Goal: Information Seeking & Learning: Find specific fact

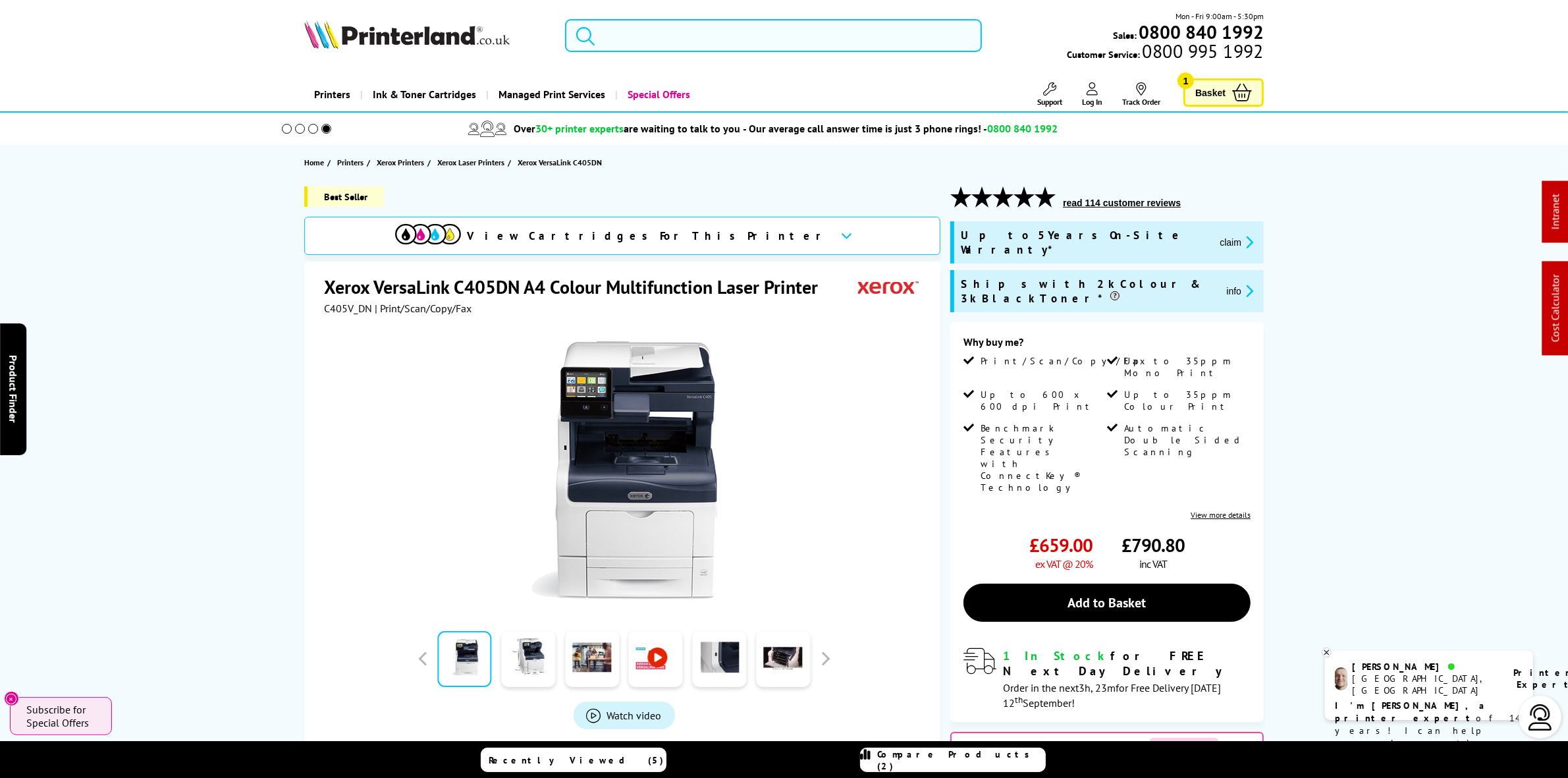
click at [673, 38] on input "search" at bounding box center [773, 35] width 417 height 33
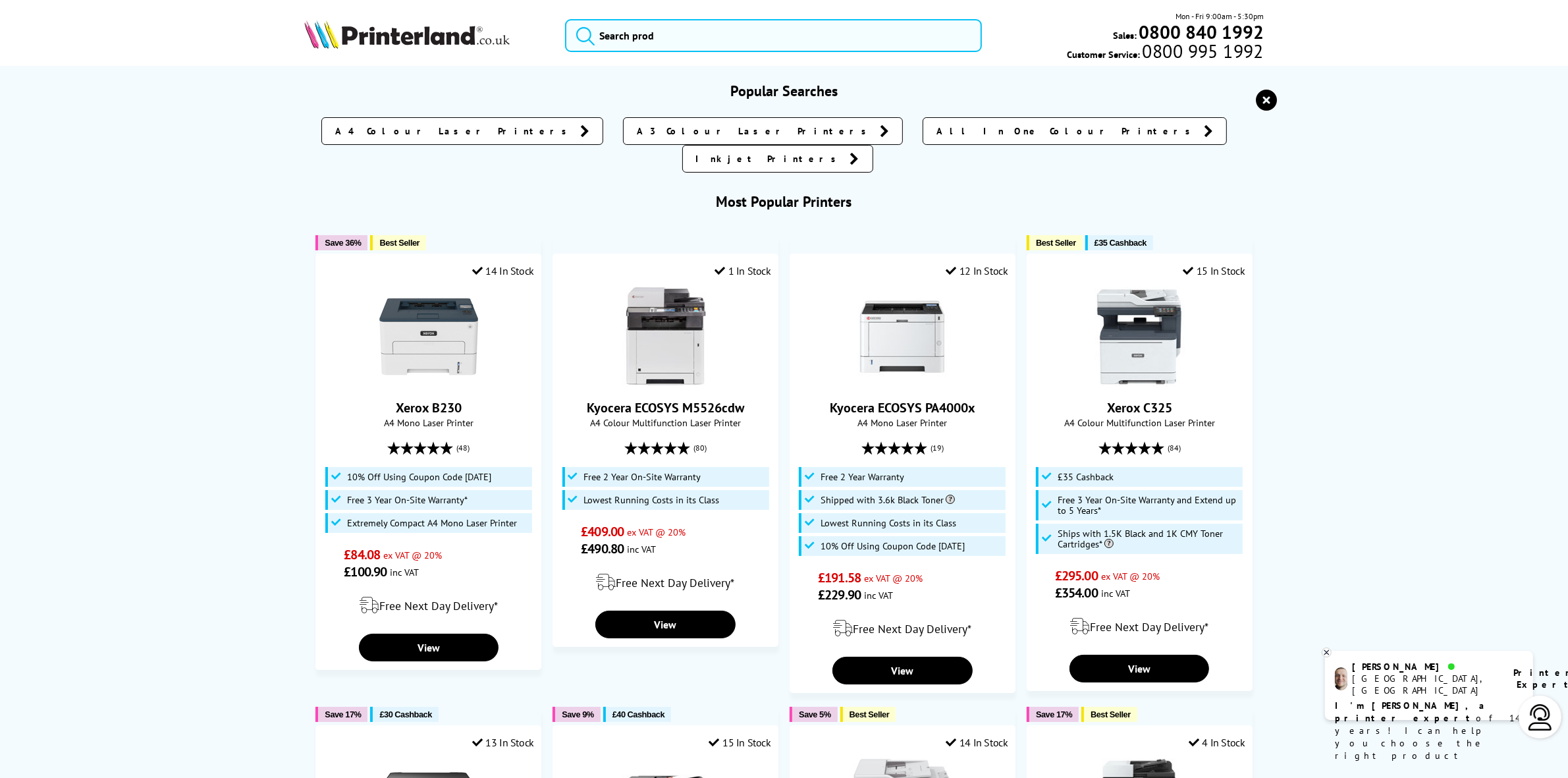
drag, startPoint x: 1268, startPoint y: 94, endPoint x: 1268, endPoint y: 127, distance: 33.0
click at [1268, 96] on icon "reset" at bounding box center [1267, 100] width 21 height 21
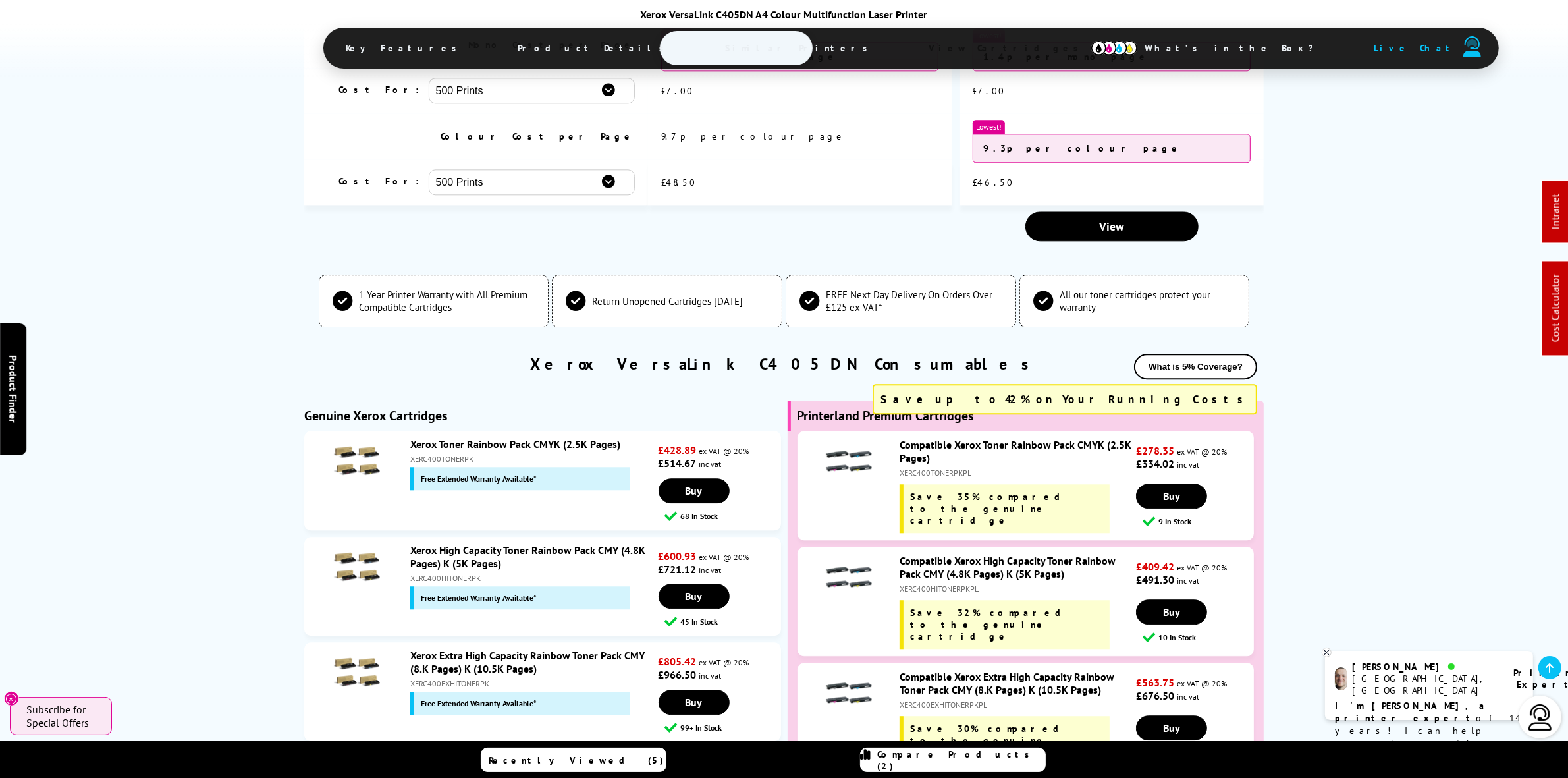
scroll to position [4199, 0]
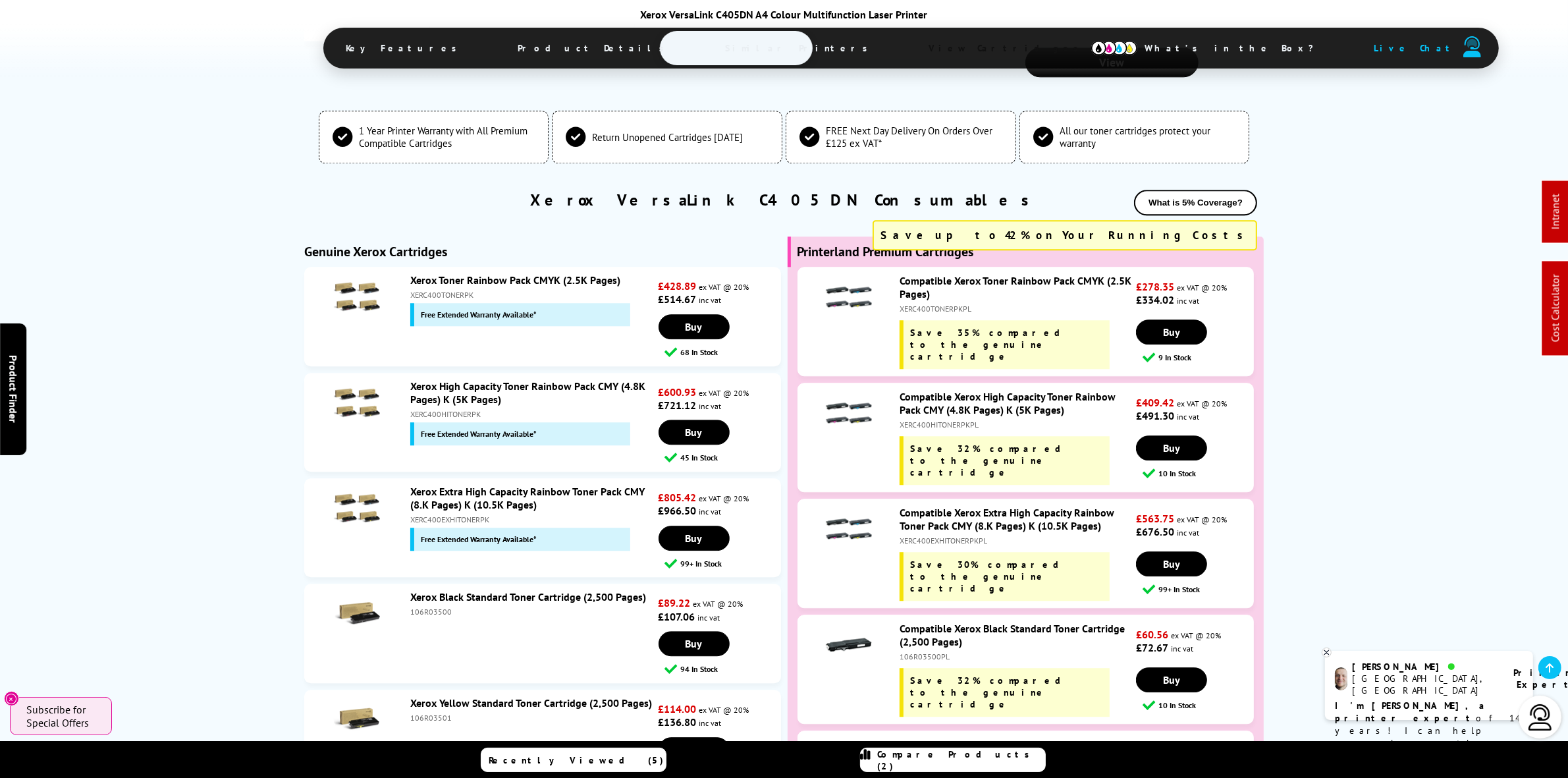
click at [944, 535] on div "XERC400EXHITONERPKPL" at bounding box center [1016, 540] width 233 height 10
click at [943, 506] on div "Compatible Xerox Extra High Capacity Rainbow Toner Pack CMY (8.K Pages) K (10.5…" at bounding box center [1014, 553] width 243 height 95
click at [940, 535] on div "XERC400EXHITONERPKPL" at bounding box center [1016, 540] width 233 height 10
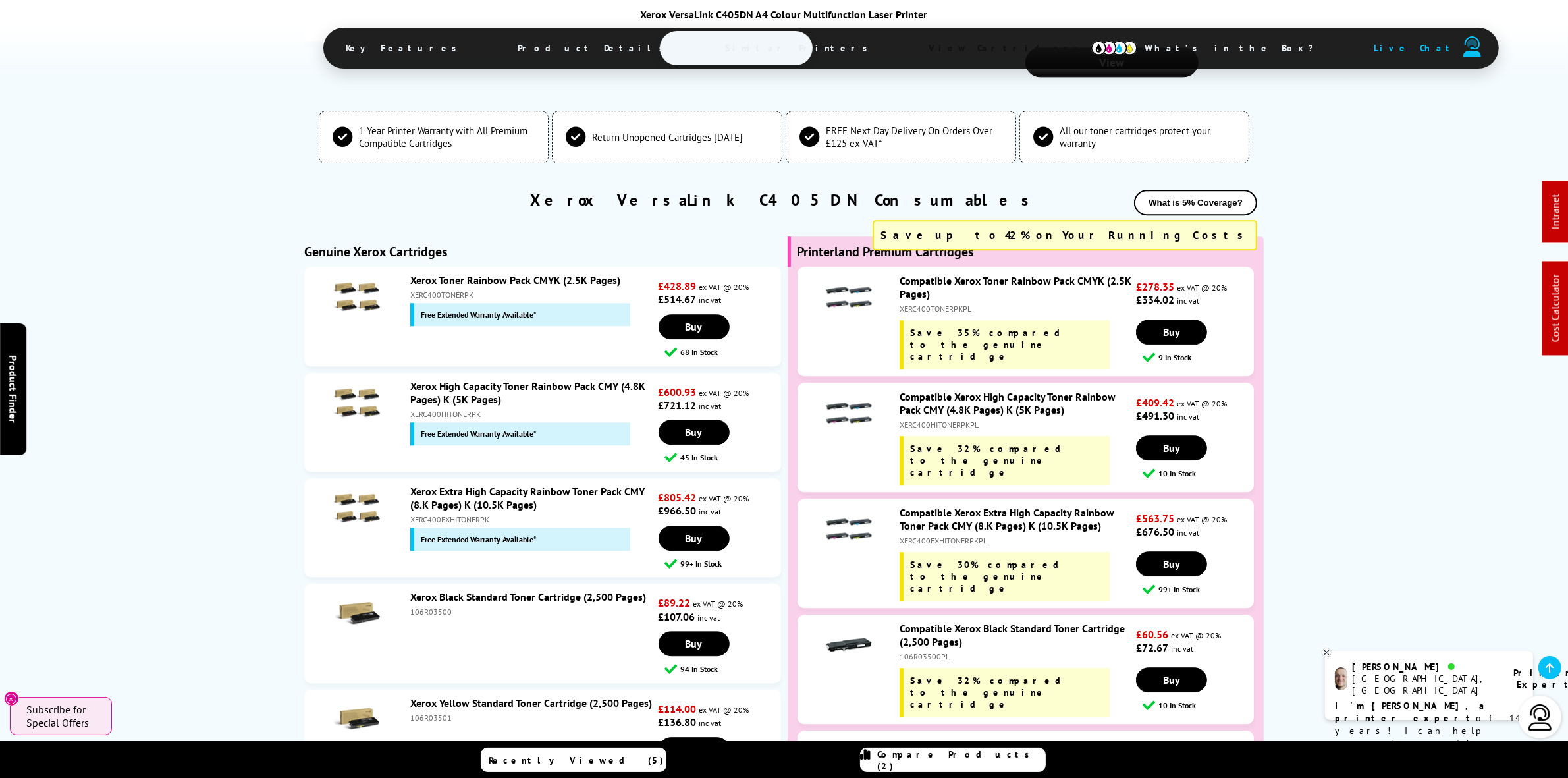
copy div "XERC400EXHITONERPKPL"
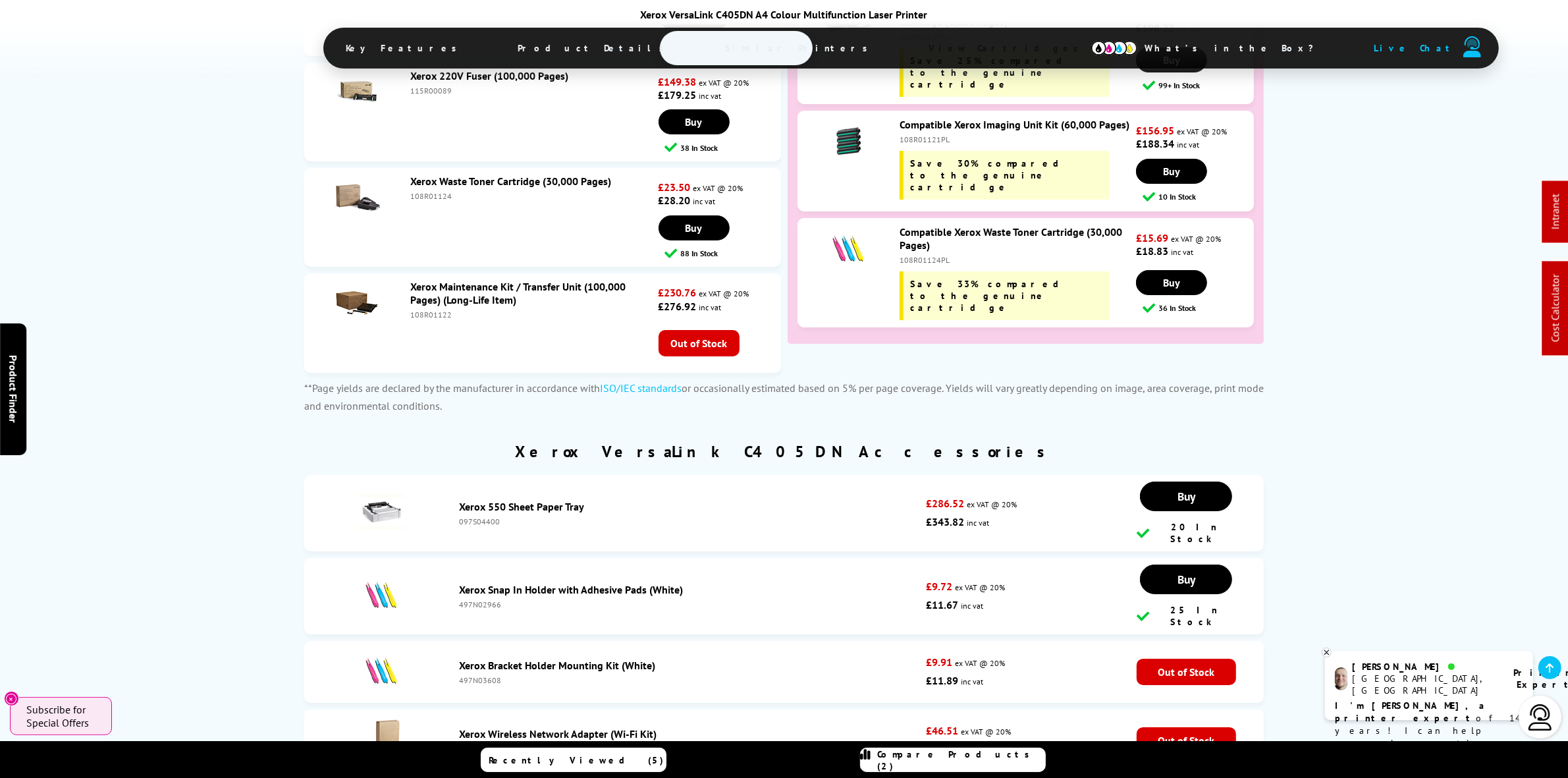
scroll to position [6092, 0]
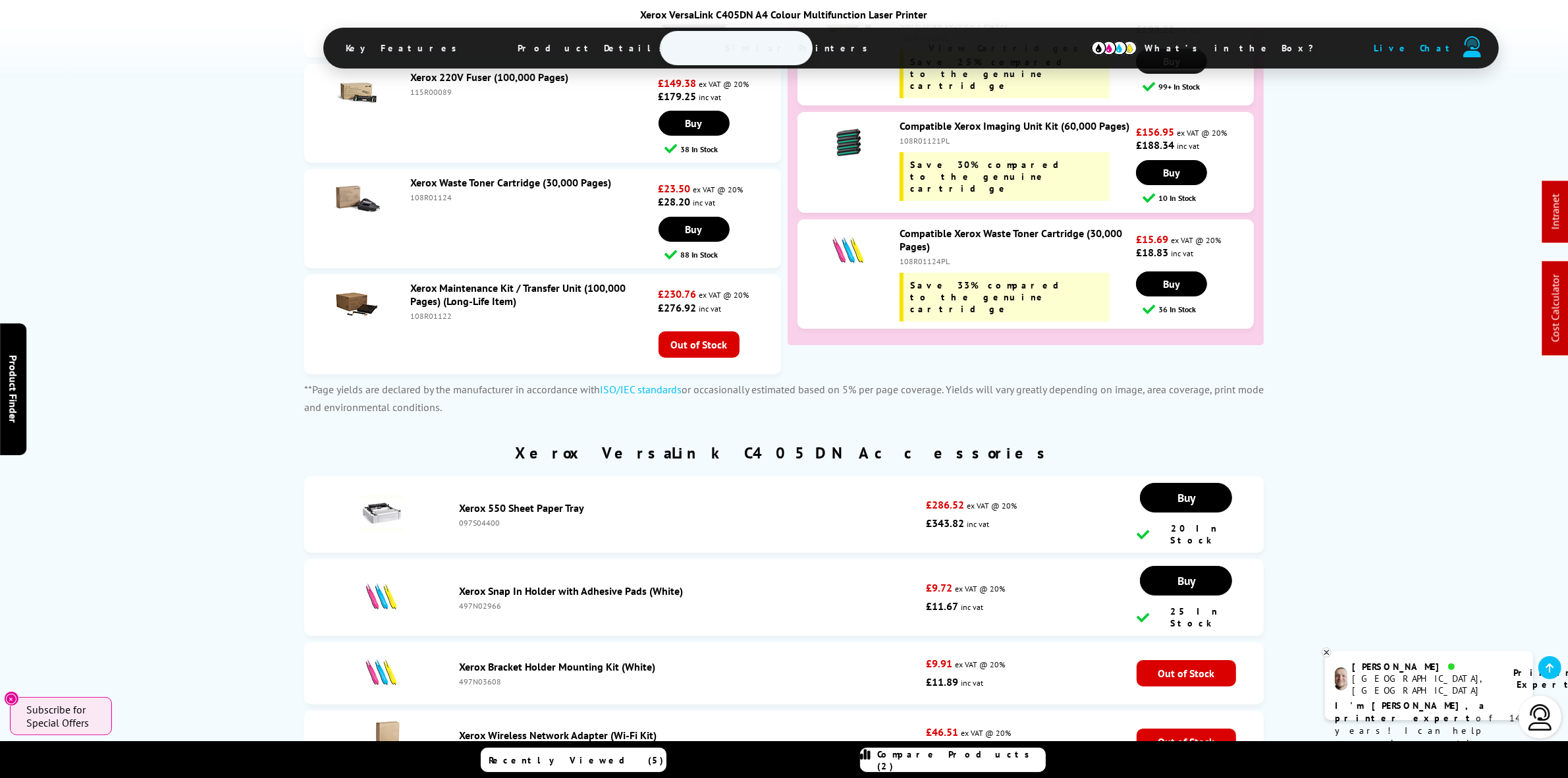
click at [423, 311] on div "108R01122" at bounding box center [532, 316] width 245 height 10
copy div "108R01122"
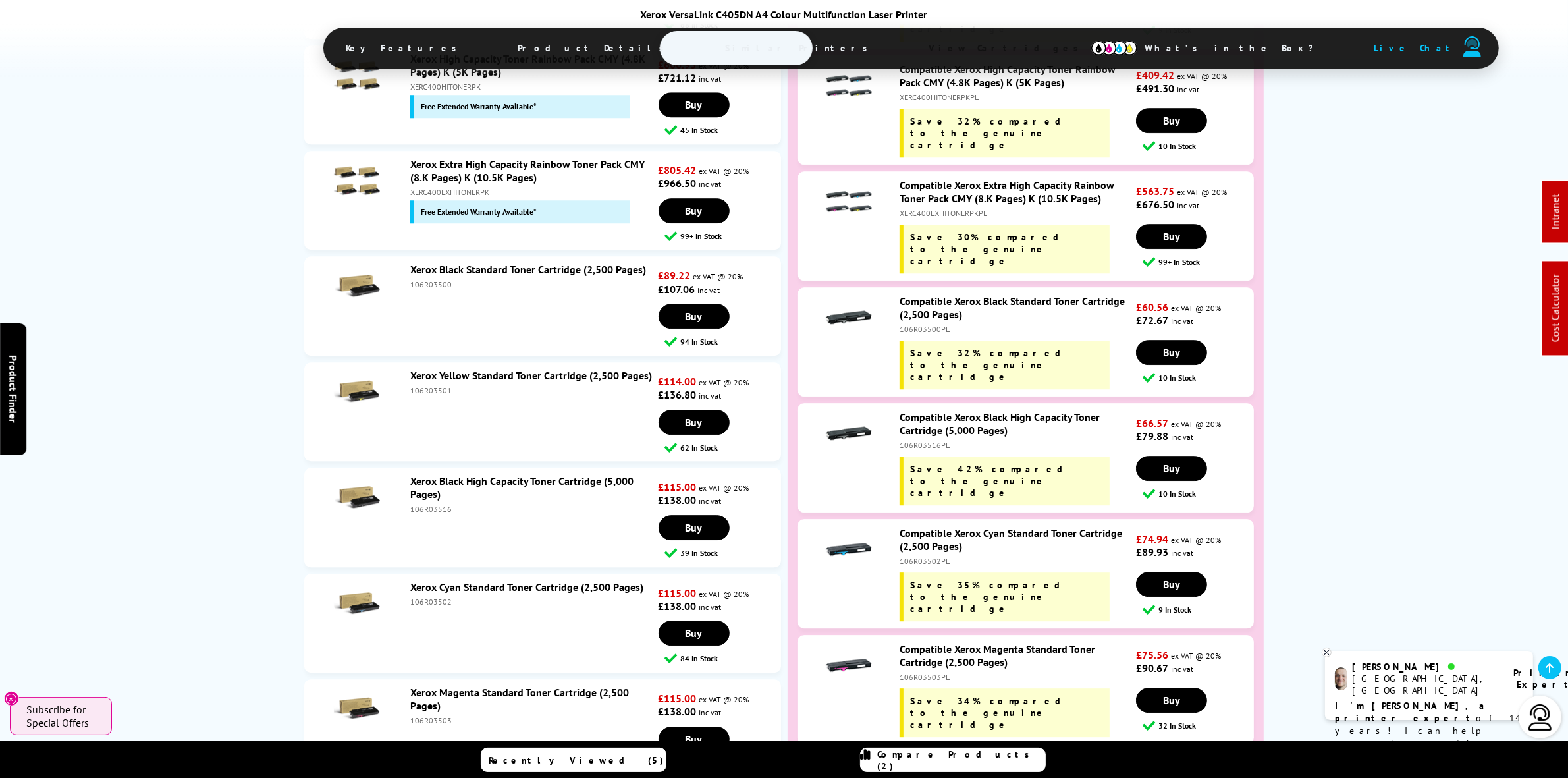
scroll to position [4445, 0]
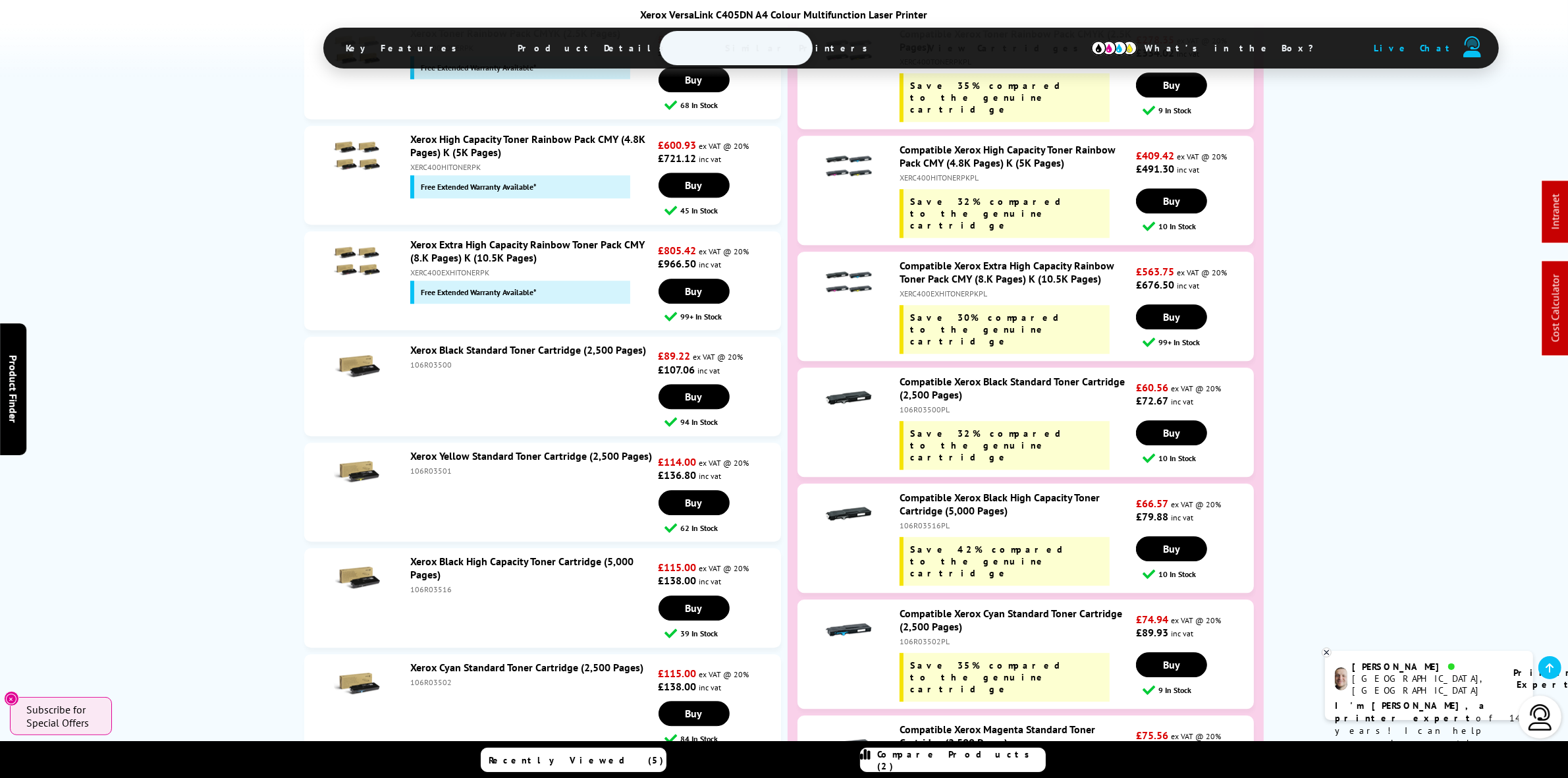
click at [939, 289] on div "XERC400EXHITONERPKPL" at bounding box center [1016, 294] width 233 height 10
copy div "XERC400EXHITONERPKPL"
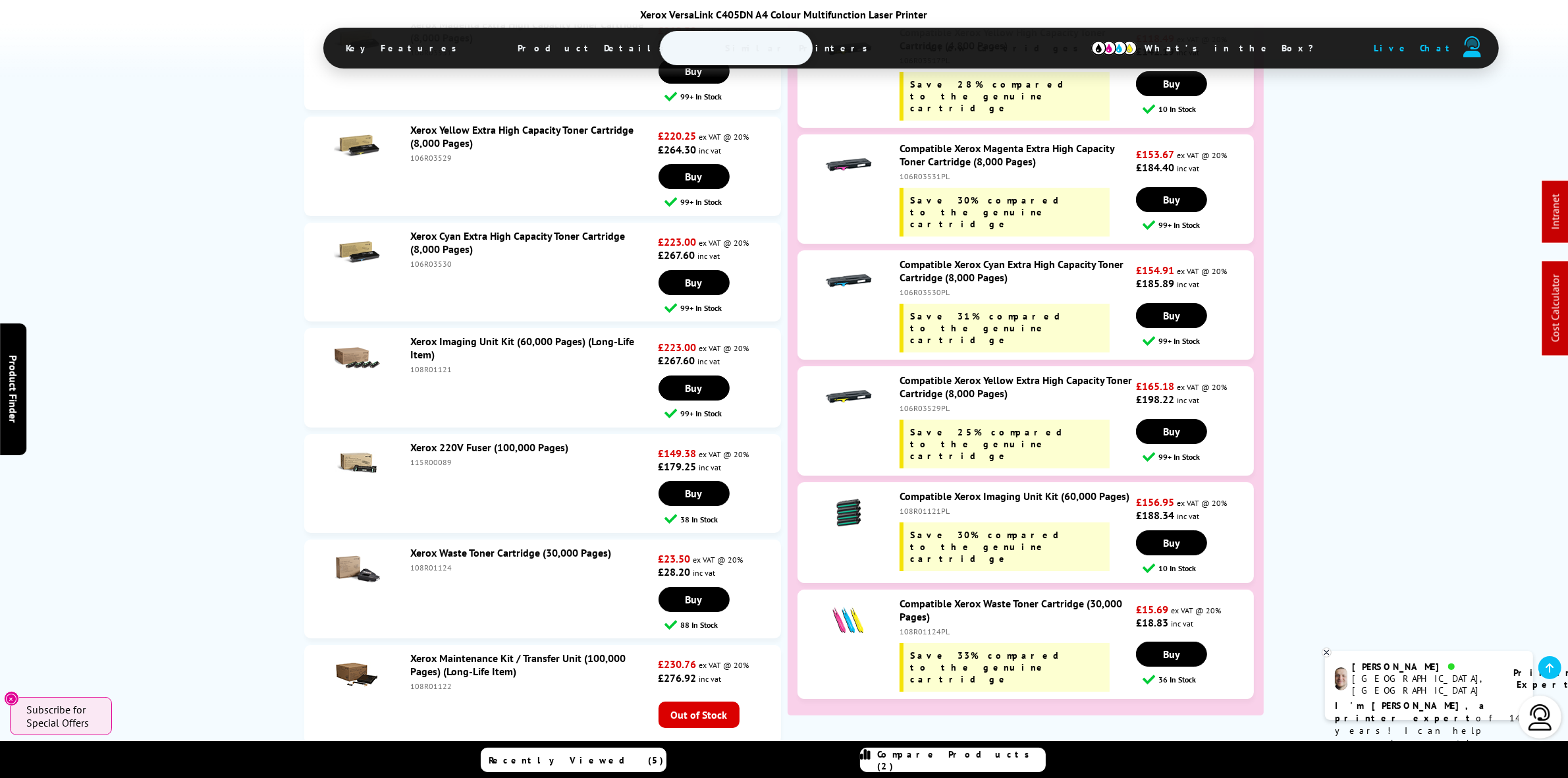
scroll to position [5845, 0]
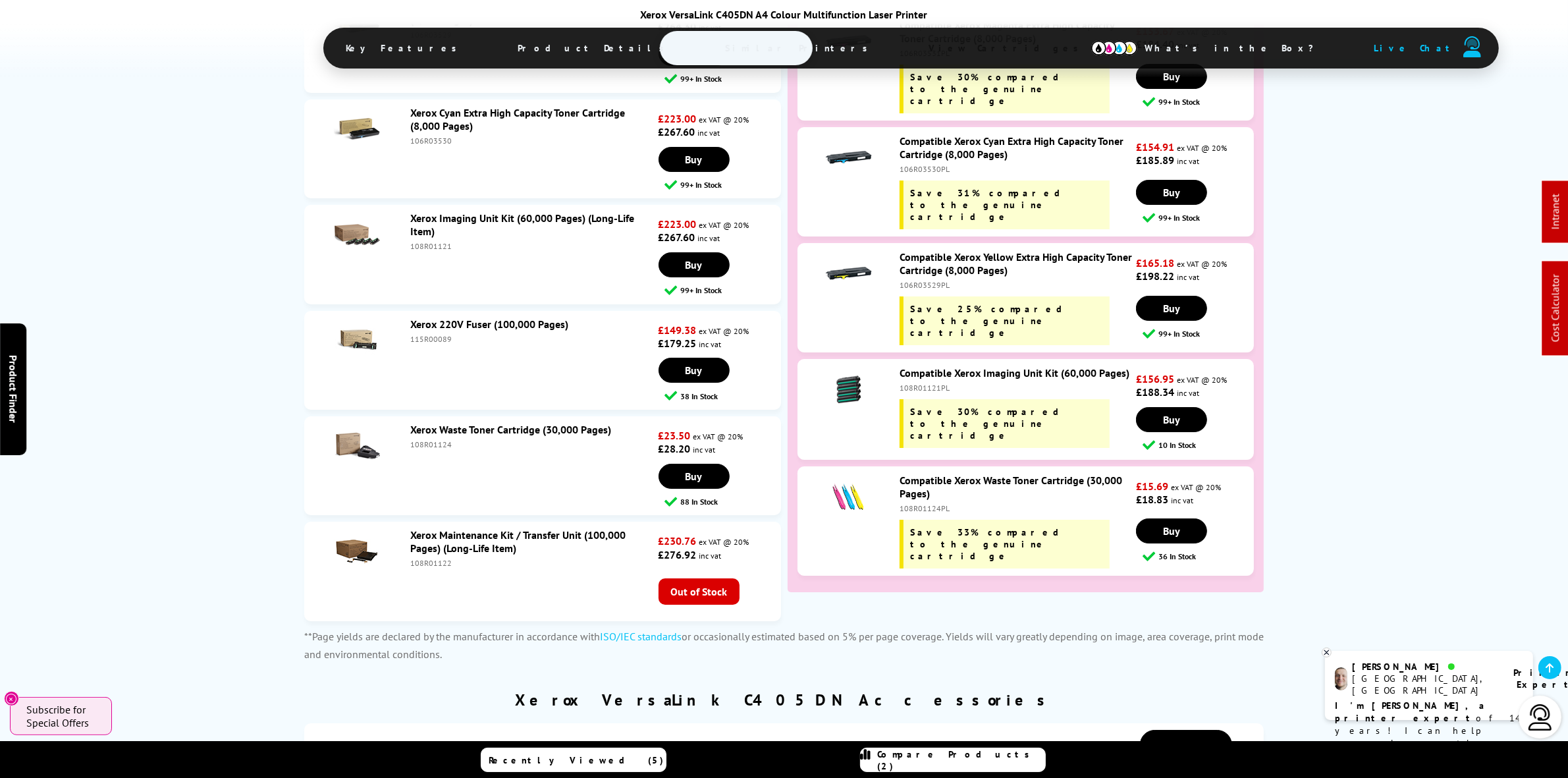
click at [428, 558] on div "108R01122" at bounding box center [532, 563] width 245 height 10
copy div "108R01122"
